Goal: Obtain resource: Download file/media

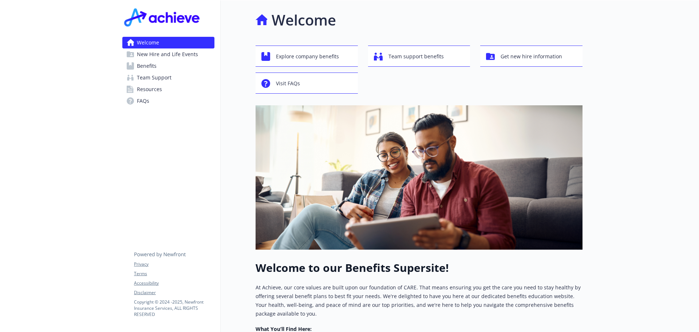
click at [159, 52] on span "New Hire and Life Events" at bounding box center [167, 54] width 61 height 12
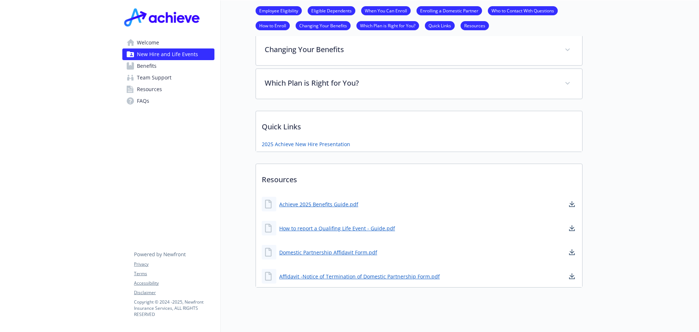
scroll to position [451, 0]
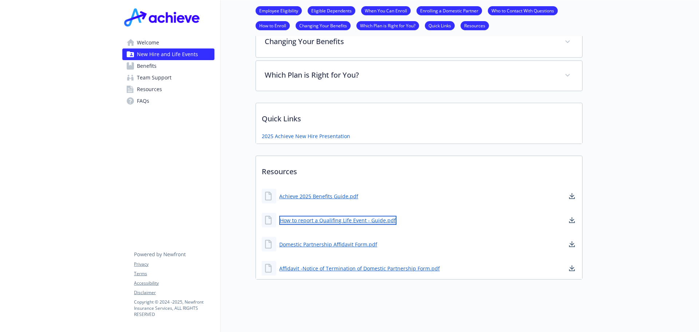
click at [338, 216] on link "How to report a Qualifing Life Event - Guide.pdf" at bounding box center [337, 220] width 117 height 9
